Goal: Use online tool/utility: Utilize a website feature to perform a specific function

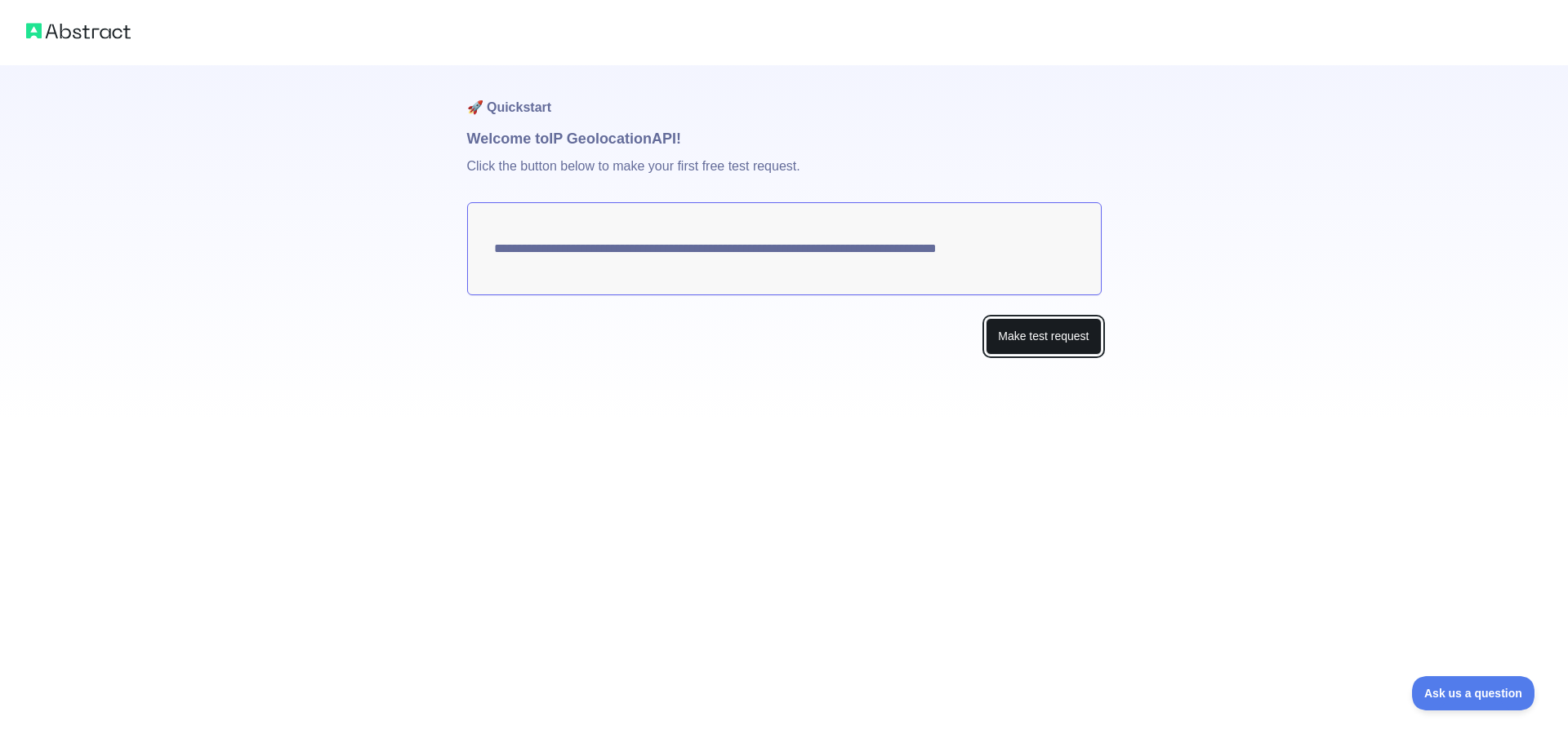
click at [1041, 342] on button "Make test request" at bounding box center [1043, 336] width 115 height 37
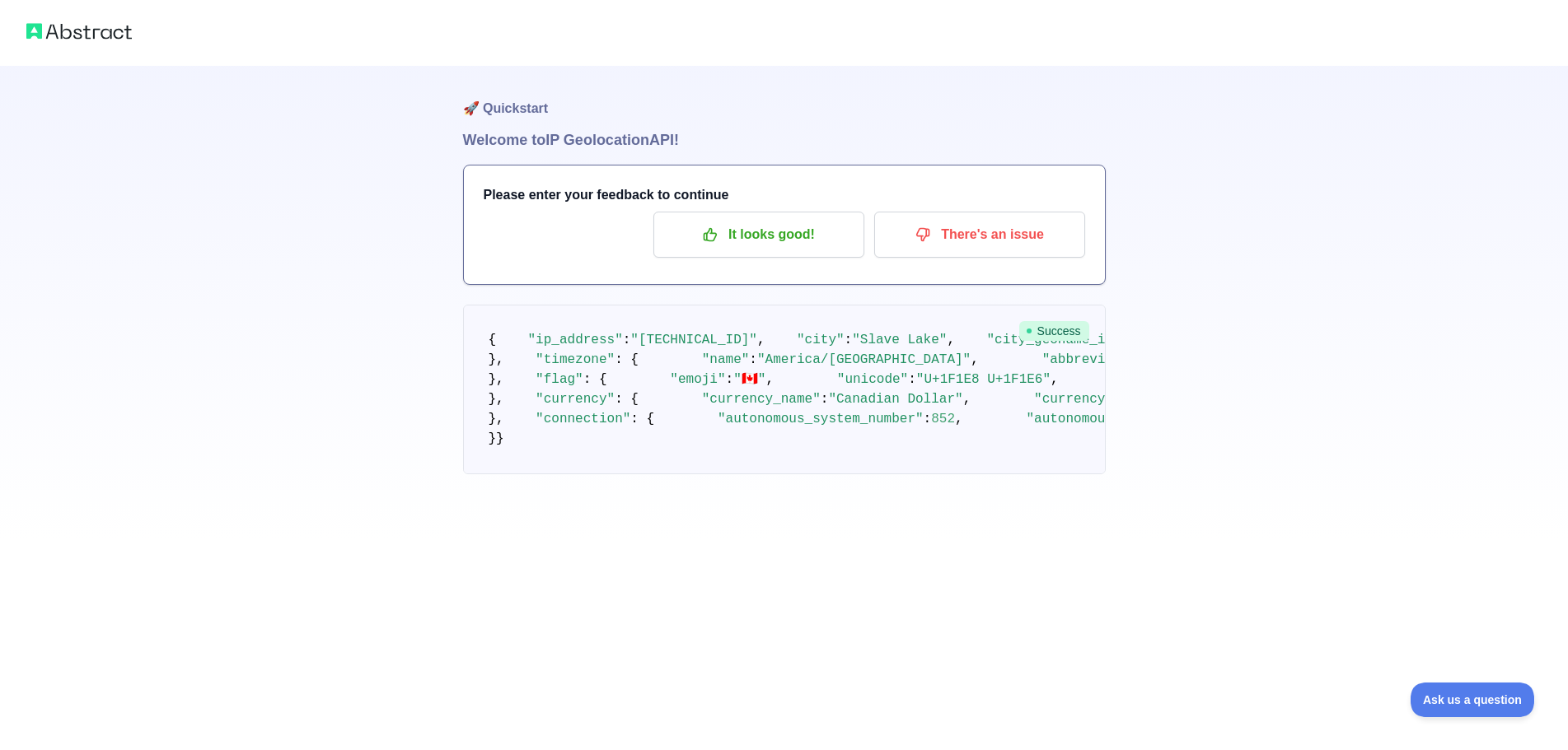
scroll to position [164, 0]
drag, startPoint x: 567, startPoint y: 207, endPoint x: 713, endPoint y: 222, distance: 146.8
click at [713, 305] on pre "{ "ip_address" : "2001:56a:f69a:b900:606b:44aa:1ee3:268b" , "city" : "Slave Lak…" at bounding box center [784, 389] width 642 height 169
drag, startPoint x: 629, startPoint y: 308, endPoint x: 722, endPoint y: 311, distance: 93.0
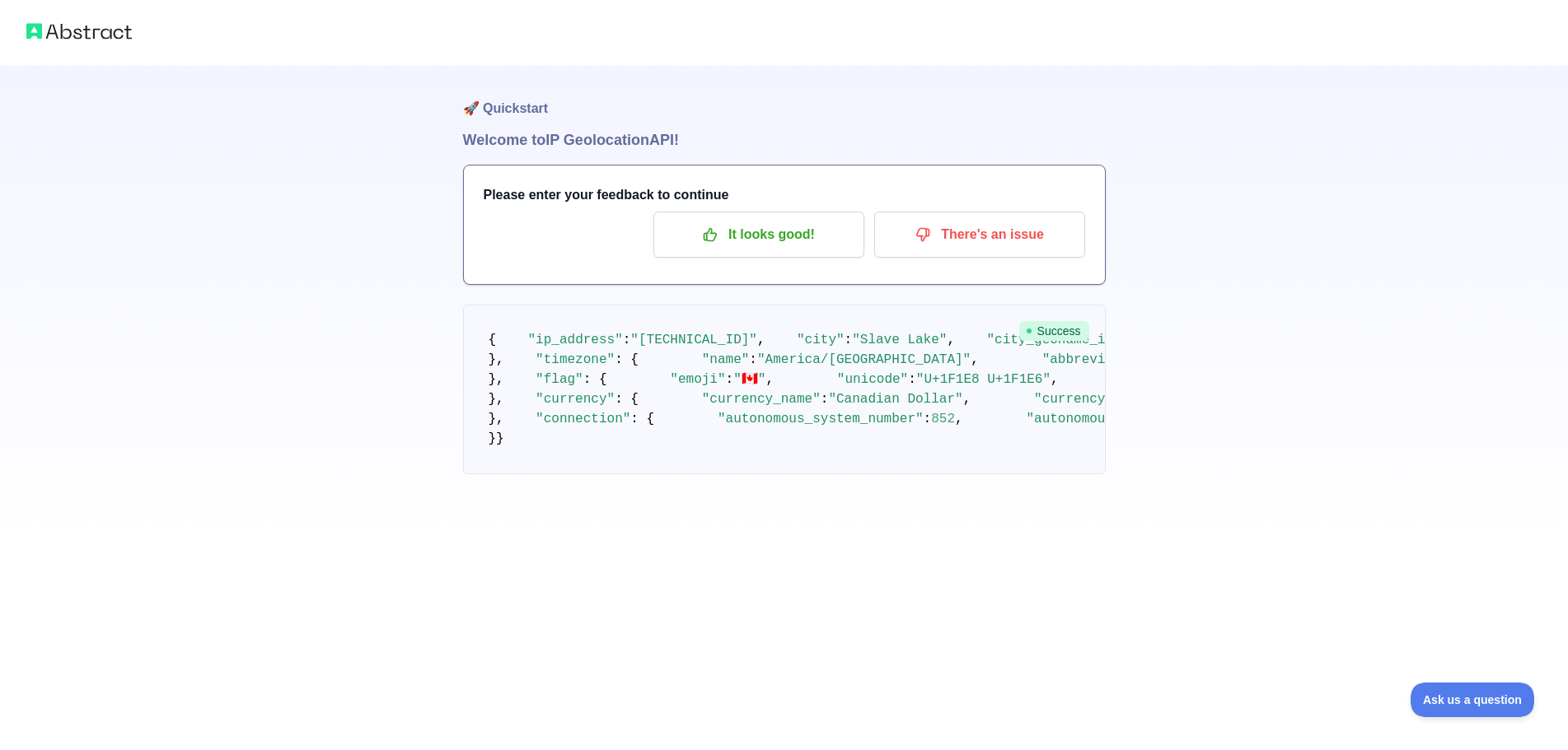
click at [722, 311] on pre "{ "ip_address" : "2001:56a:f69a:b900:606b:44aa:1ee3:268b" , "city" : "Slave Lak…" at bounding box center [784, 389] width 642 height 169
click at [722, 311] on pre "{ "ip_address" : "2001:56a:f69a:b900:606b:44aa:1ee3:268b" , "city" : "Slave Lak…" at bounding box center [784, 389] width 642 height 169
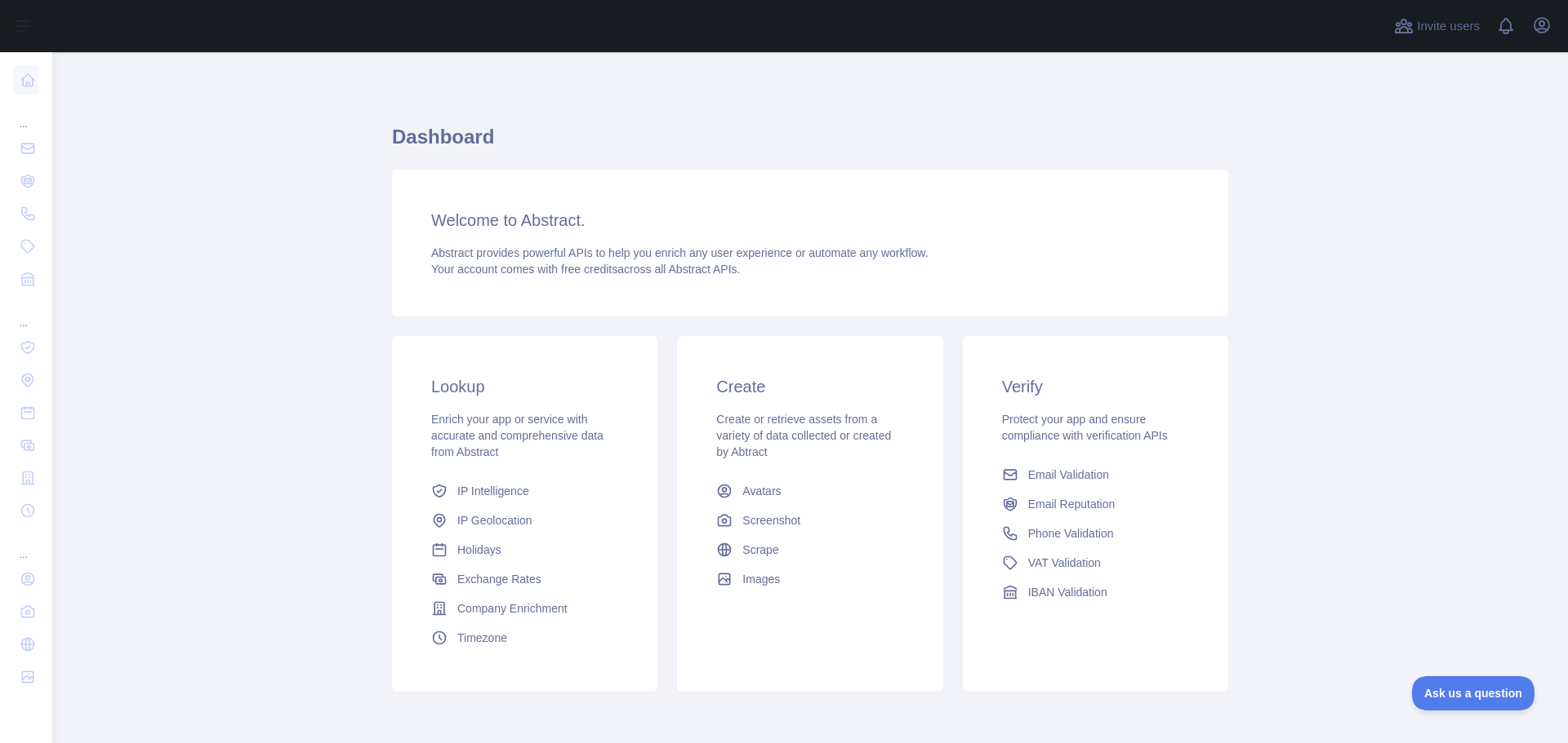
click at [456, 384] on h3 "Lookup" at bounding box center [525, 387] width 187 height 23
click at [435, 387] on h3 "Lookup" at bounding box center [525, 387] width 187 height 23
click at [421, 388] on div "Lookup Enrich your app or service with accurate and comprehensive data from Abs…" at bounding box center [525, 514] width 266 height 356
drag, startPoint x: 493, startPoint y: 380, endPoint x: 385, endPoint y: 394, distance: 108.9
click at [392, 394] on div "Lookup Enrich your app or service with accurate and comprehensive data from Abs…" at bounding box center [525, 514] width 266 height 356
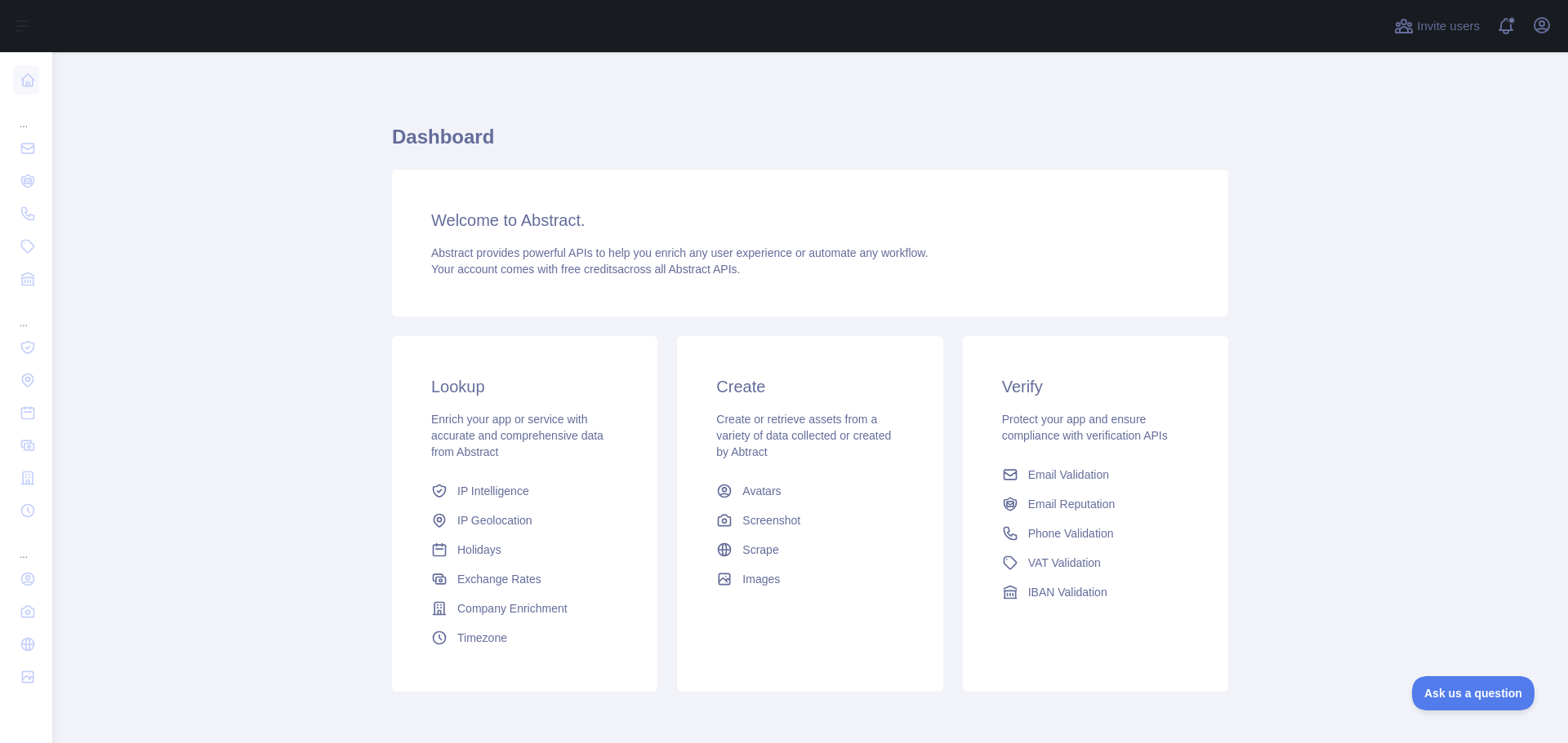
click at [474, 398] on div "Lookup Enrich your app or service with accurate and comprehensive data from Abs…" at bounding box center [525, 514] width 266 height 356
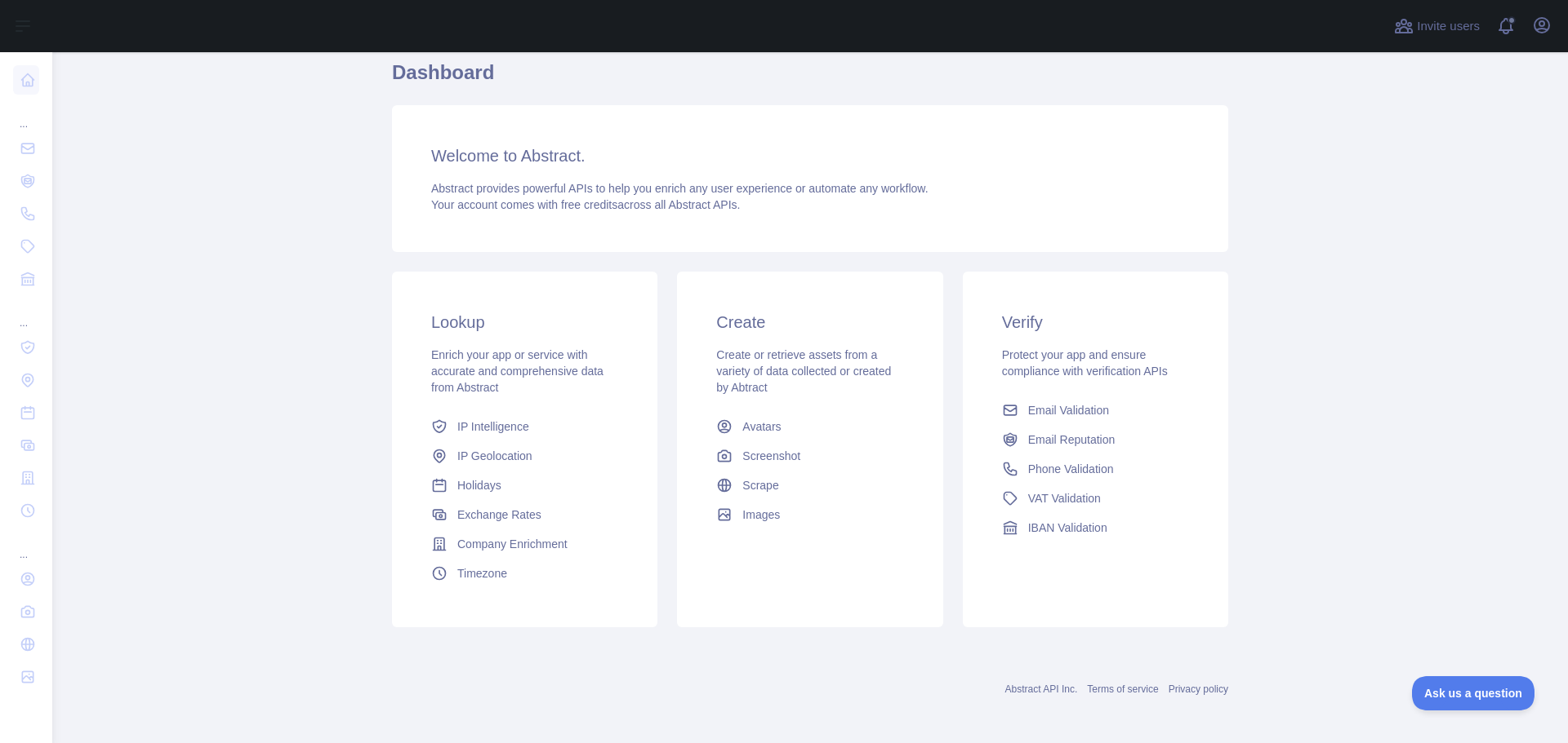
scroll to position [69, 0]
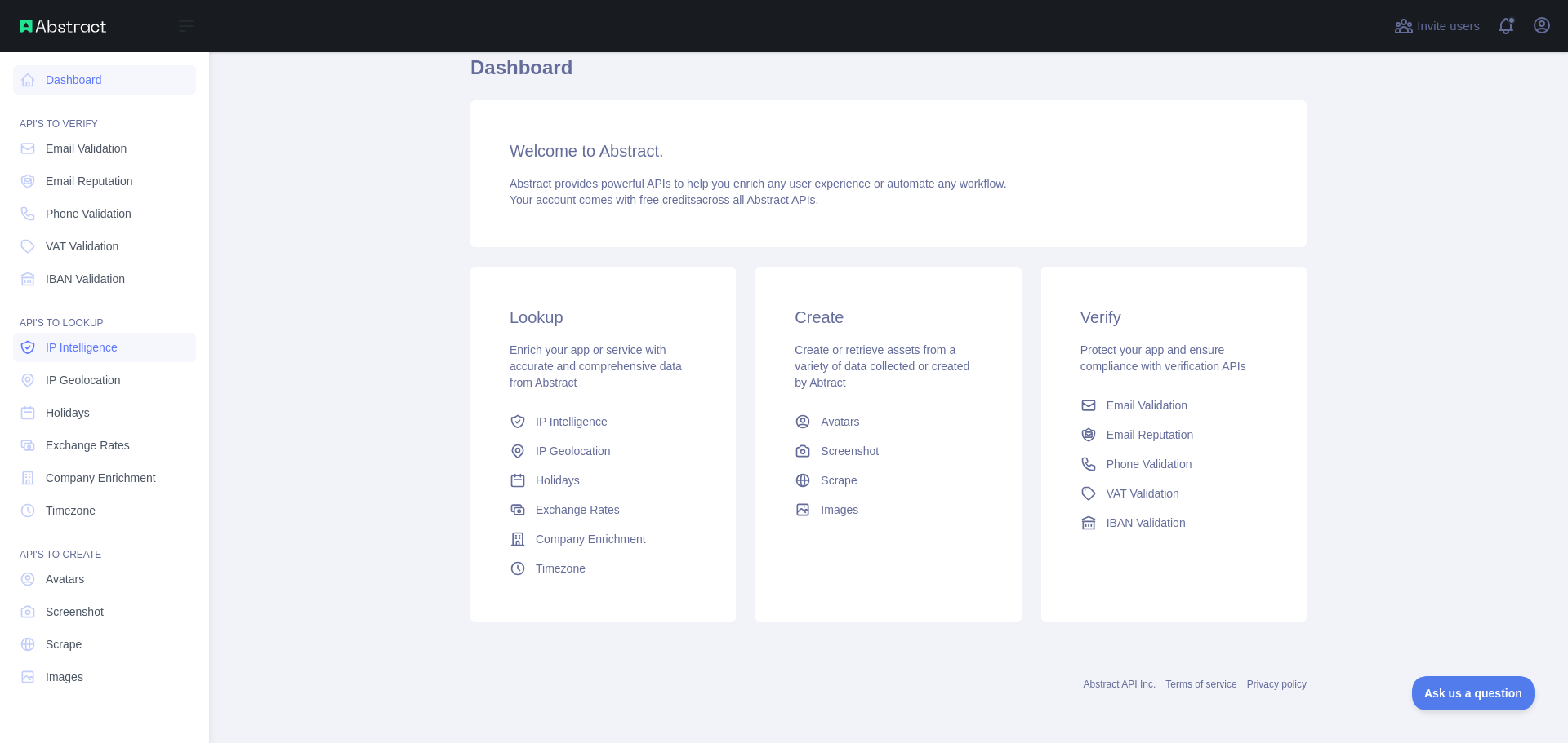
click at [86, 351] on span "IP Intelligence" at bounding box center [82, 348] width 72 height 17
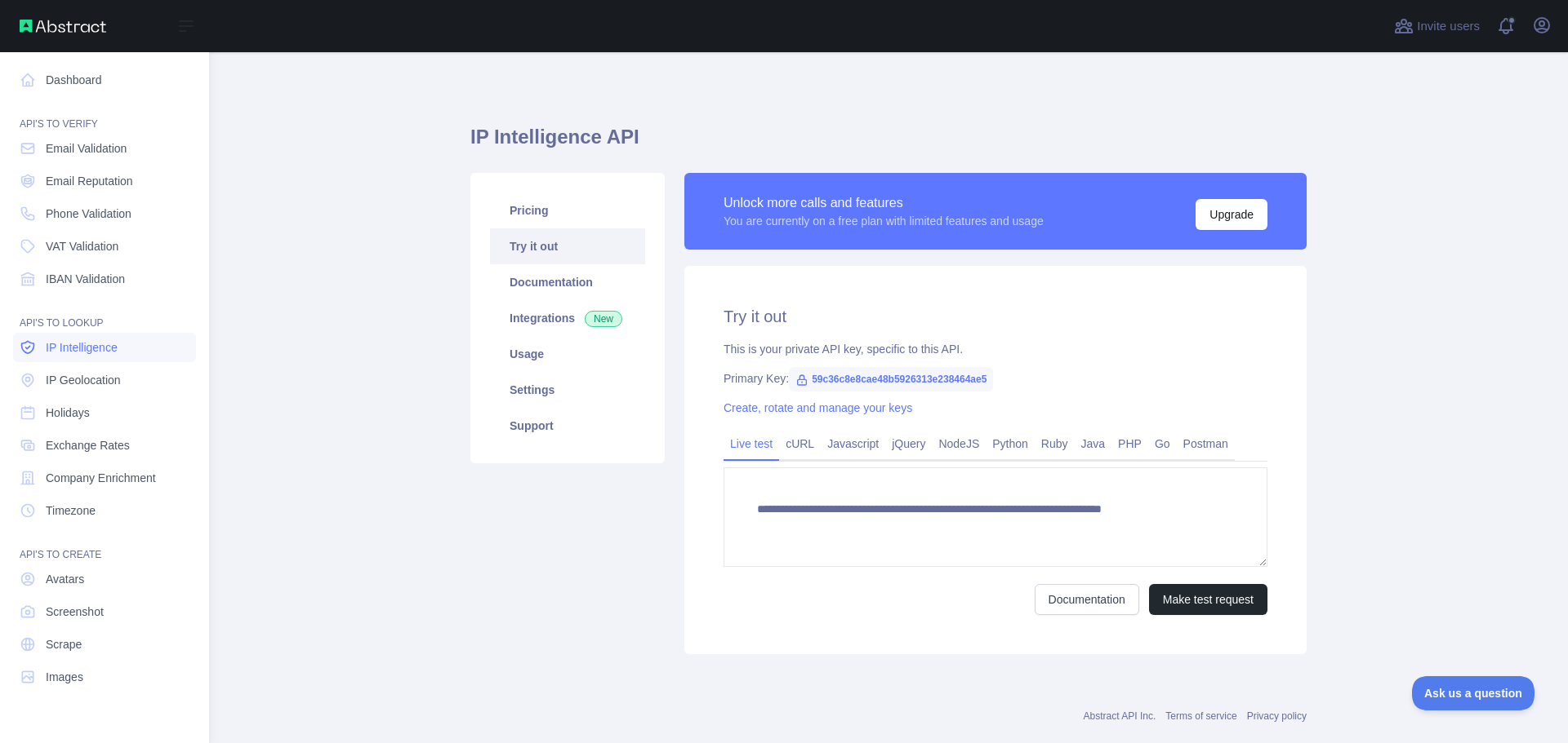
type textarea "**********"
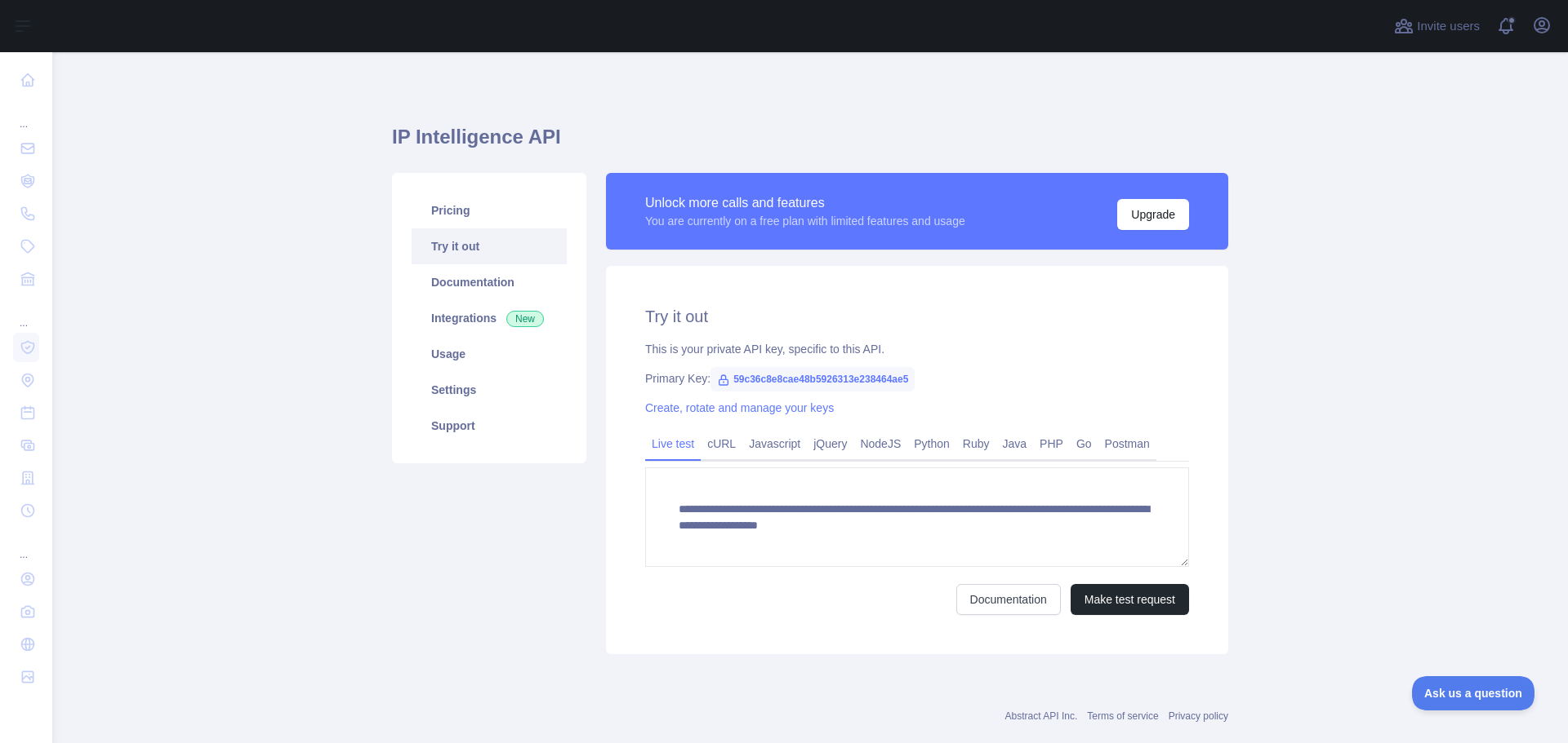
scroll to position [17, 0]
